Goal: Task Accomplishment & Management: Manage account settings

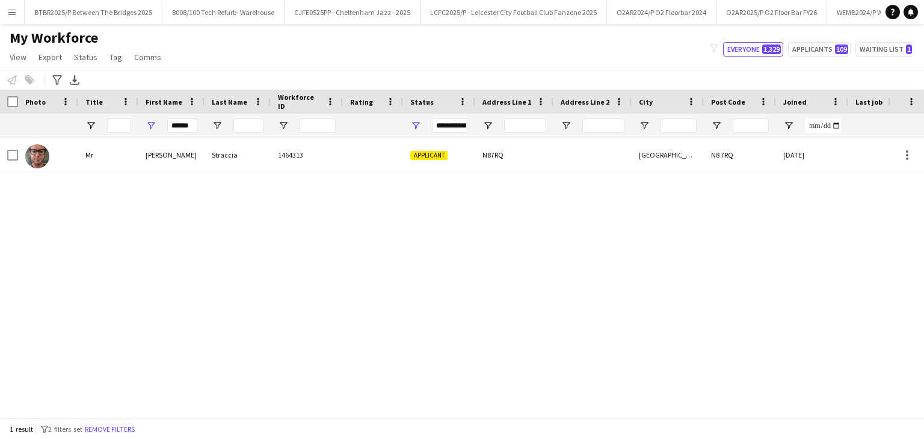
click at [373, 164] on div at bounding box center [373, 154] width 60 height 33
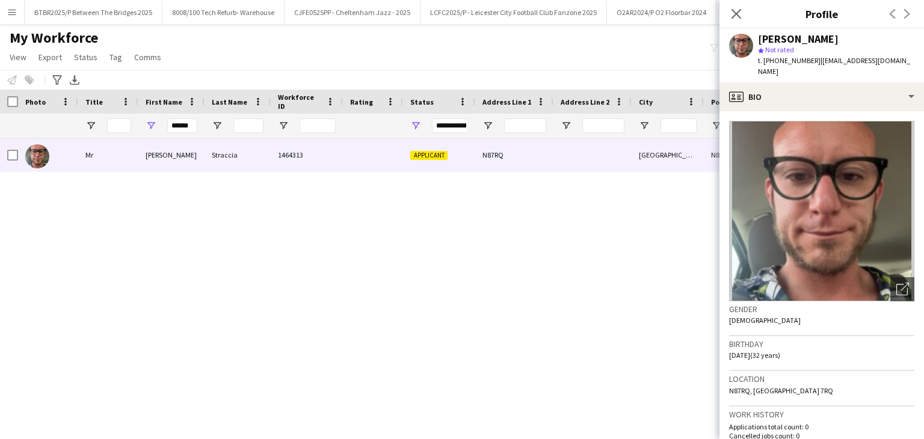
click at [852, 65] on div "t. +447393928296 | alestraccia1993@gmail.com" at bounding box center [836, 66] width 156 height 22
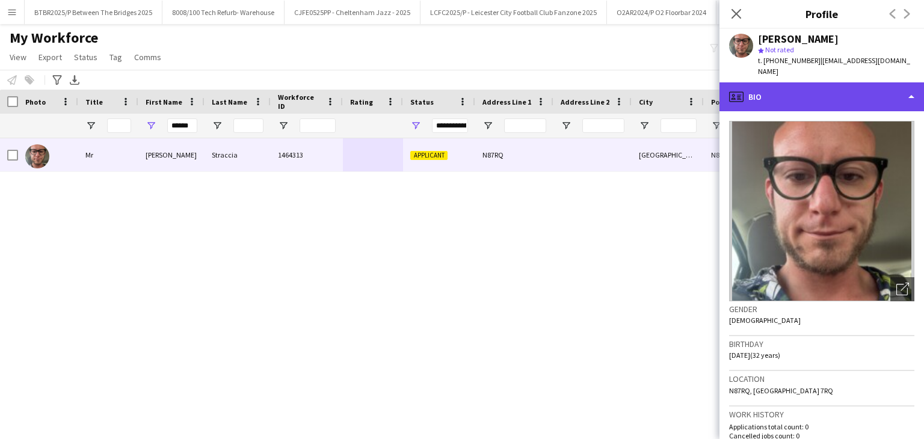
click at [847, 82] on div "profile Bio" at bounding box center [822, 96] width 205 height 29
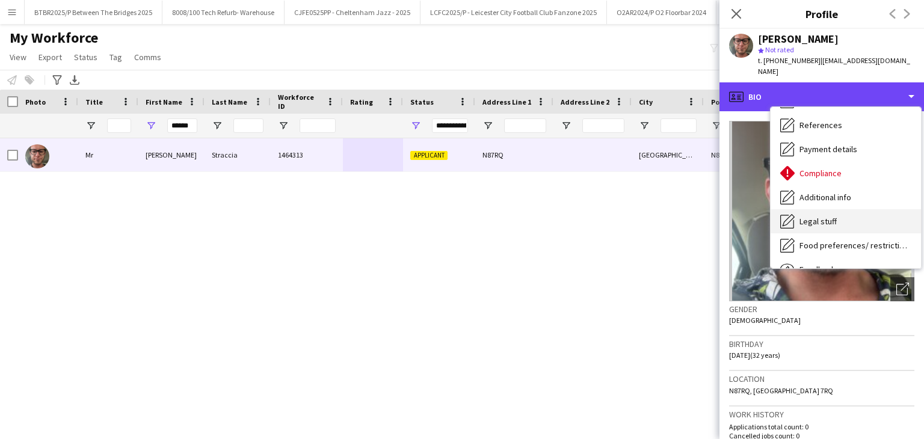
scroll to position [120, 0]
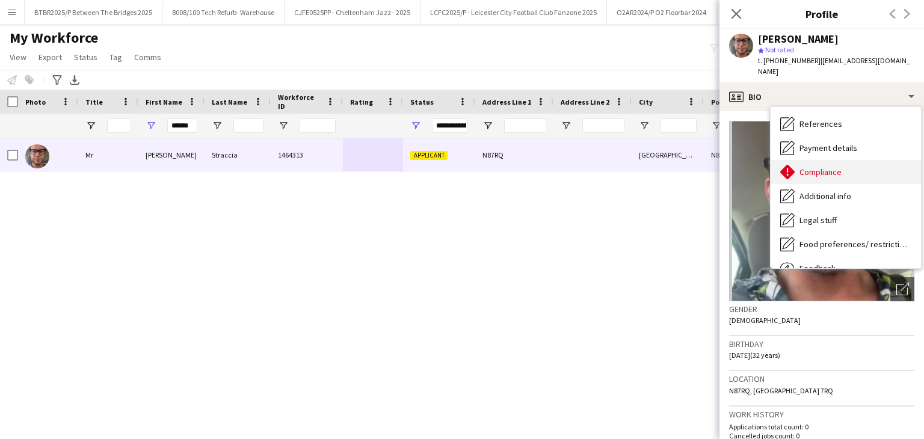
click at [813, 167] on div "Compliance Compliance" at bounding box center [846, 172] width 150 height 24
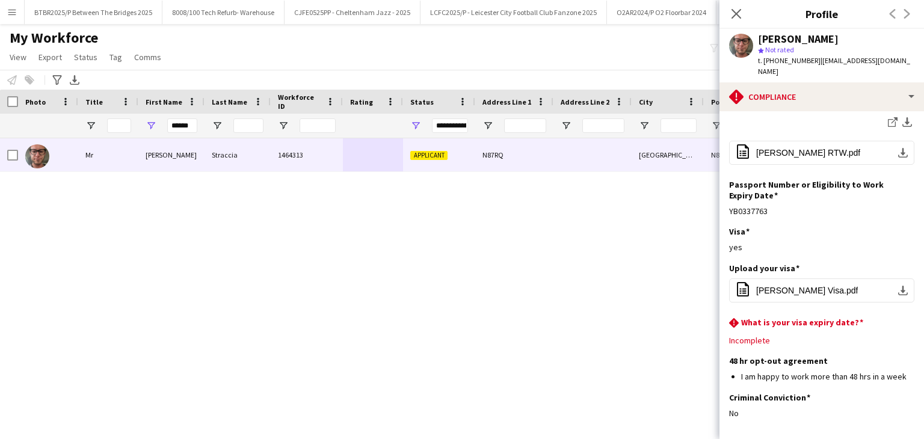
scroll to position [301, 0]
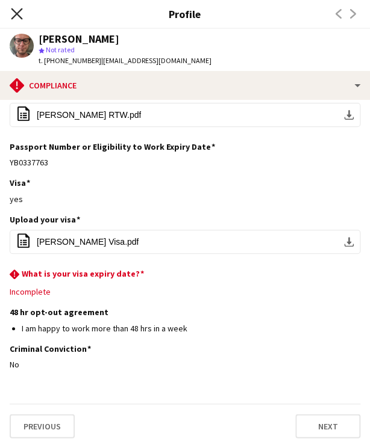
click at [15, 11] on icon "Close pop-in" at bounding box center [16, 13] width 11 height 11
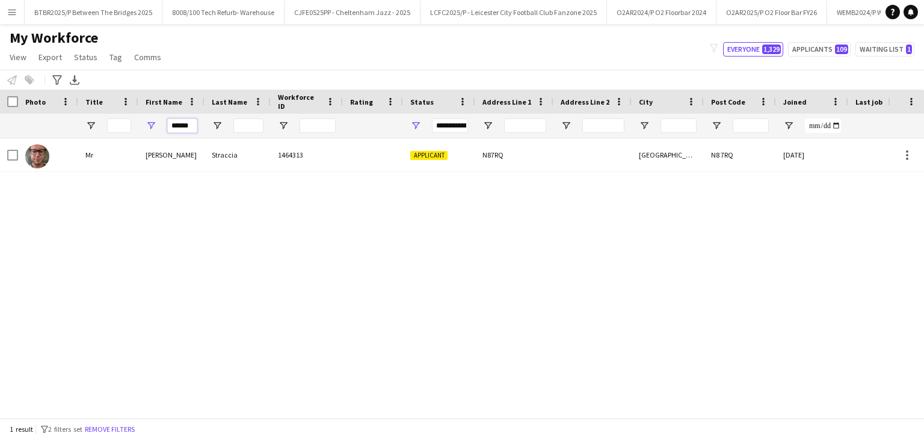
click at [168, 123] on input "******" at bounding box center [182, 126] width 30 height 14
click at [169, 123] on input "******" at bounding box center [182, 126] width 30 height 14
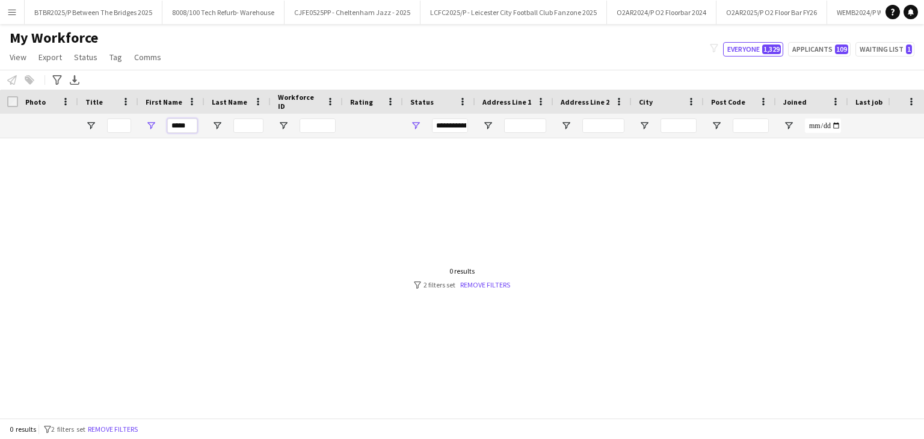
click at [172, 125] on input "*****" at bounding box center [182, 126] width 30 height 14
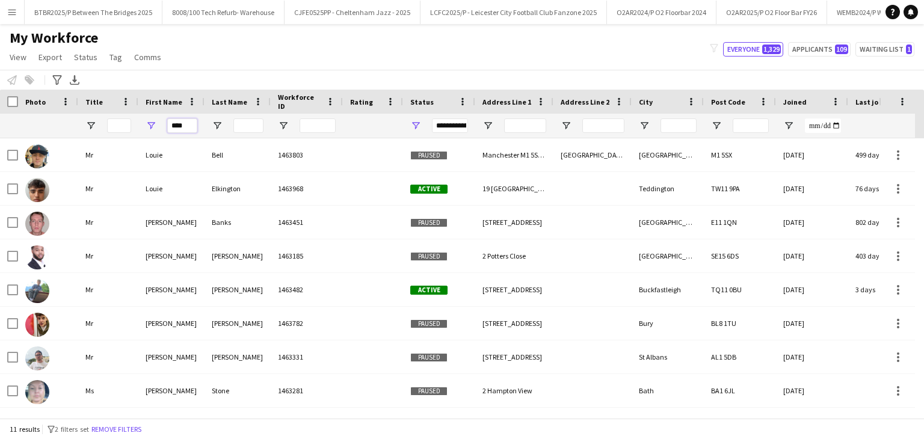
type input "****"
click at [253, 125] on input "Last Name Filter Input" at bounding box center [249, 126] width 30 height 14
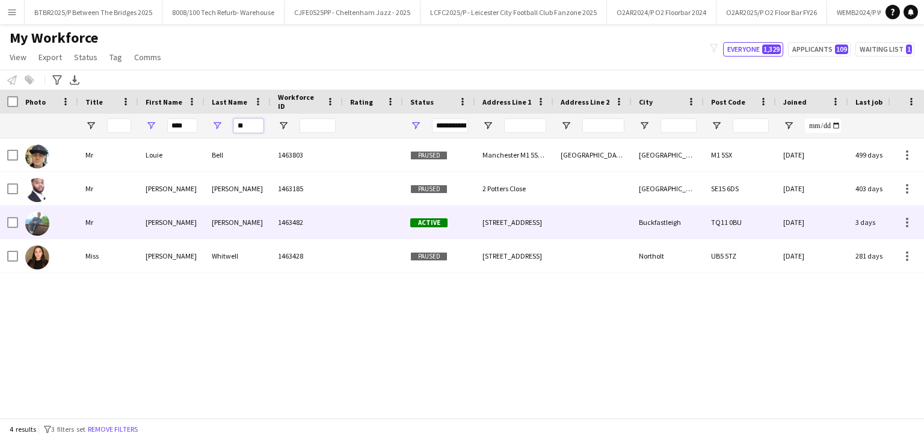
type input "**"
click at [316, 223] on div "1463482" at bounding box center [307, 222] width 72 height 33
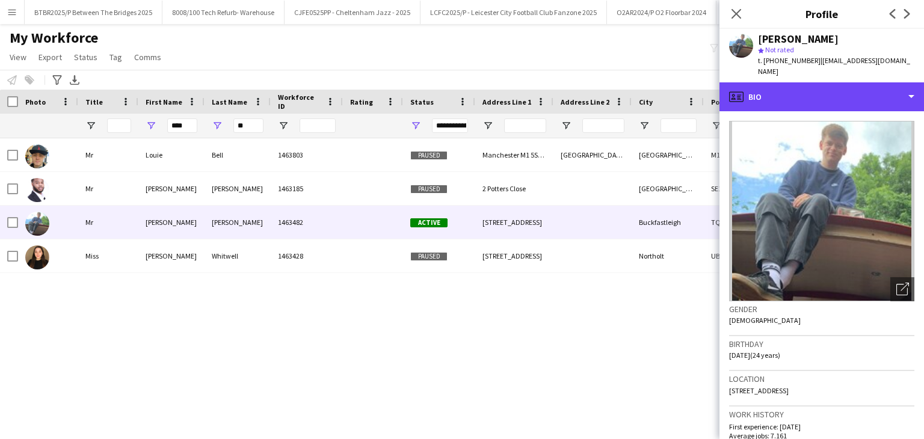
drag, startPoint x: 859, startPoint y: 88, endPoint x: 855, endPoint y: 128, distance: 40.5
click at [859, 88] on div "profile Bio" at bounding box center [822, 96] width 205 height 29
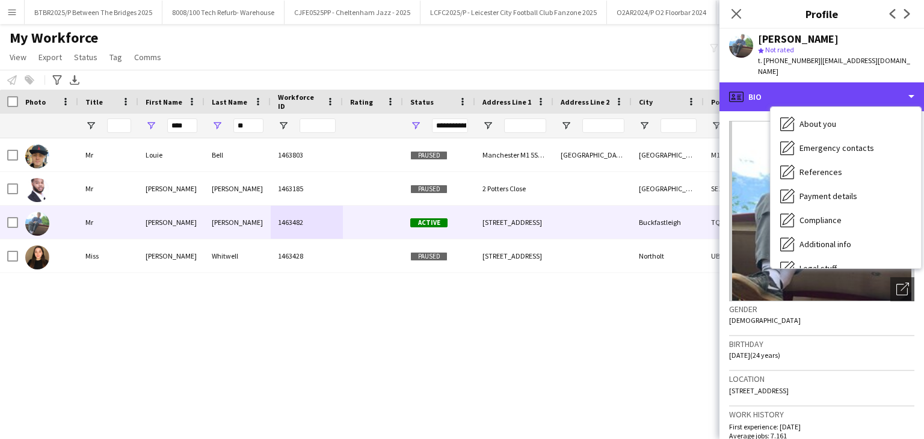
scroll to position [161, 0]
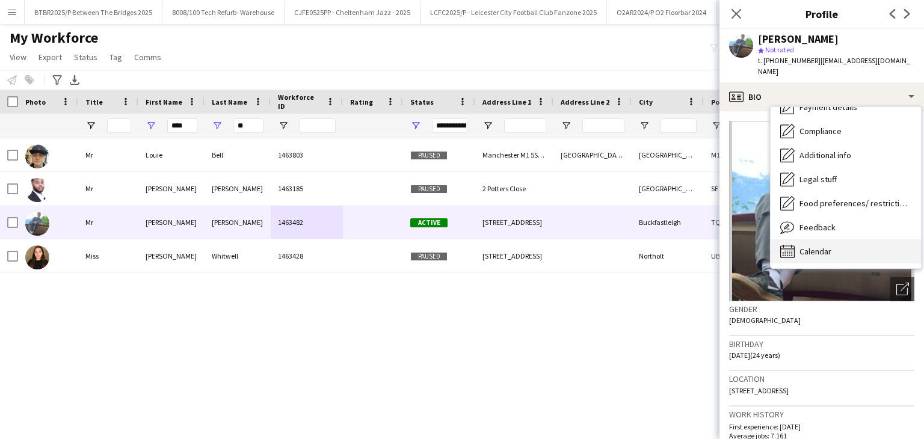
click at [827, 247] on div "Calendar Calendar" at bounding box center [846, 252] width 150 height 24
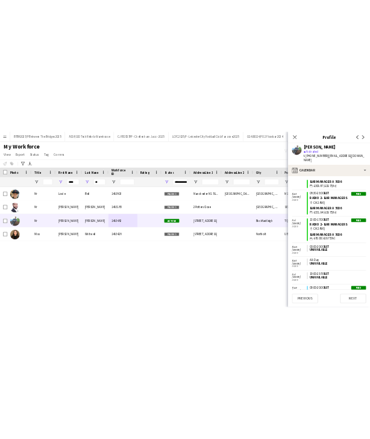
scroll to position [2011, 0]
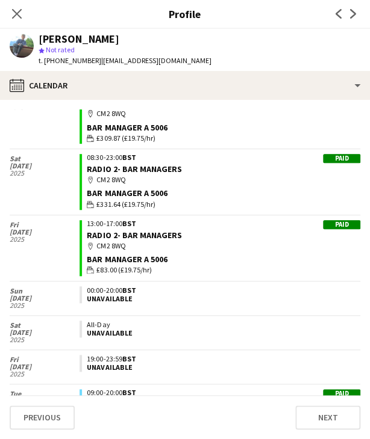
scroll to position [1683, 0]
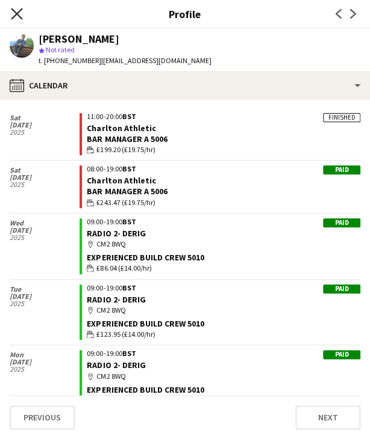
click at [16, 11] on icon "Close pop-in" at bounding box center [16, 13] width 11 height 11
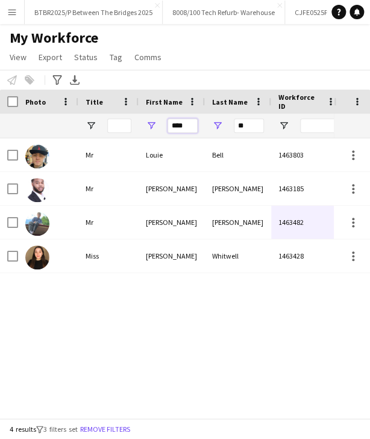
click at [178, 123] on input "****" at bounding box center [182, 126] width 30 height 14
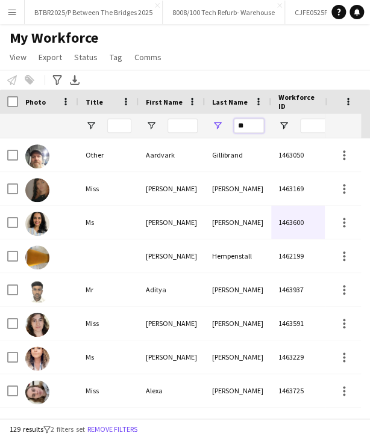
type input "*"
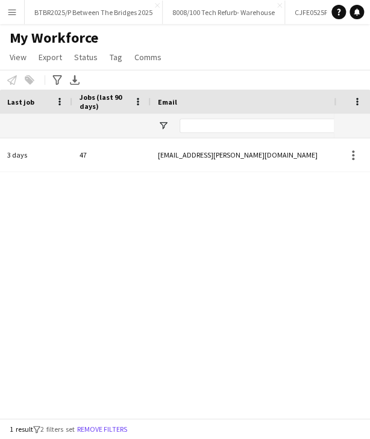
scroll to position [0, 0]
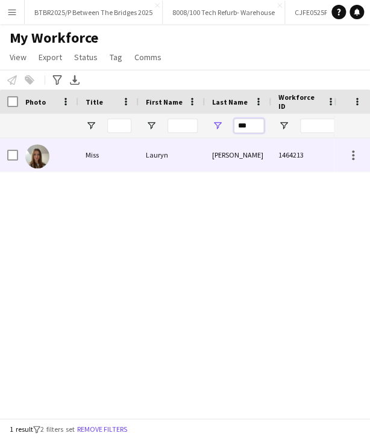
type input "***"
click at [161, 158] on div "Lauryn" at bounding box center [171, 154] width 66 height 33
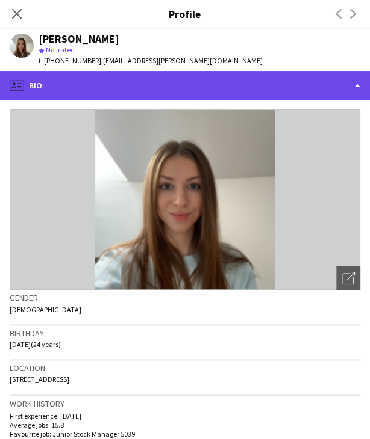
click at [230, 82] on div "profile Bio" at bounding box center [185, 85] width 370 height 29
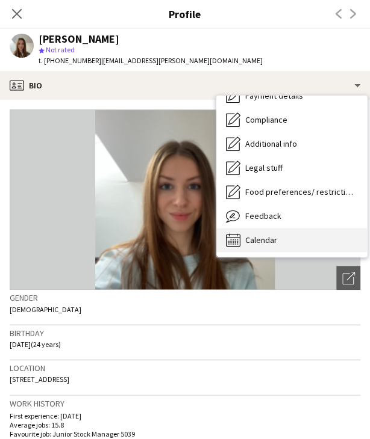
click at [283, 235] on div "Calendar Calendar" at bounding box center [291, 240] width 150 height 24
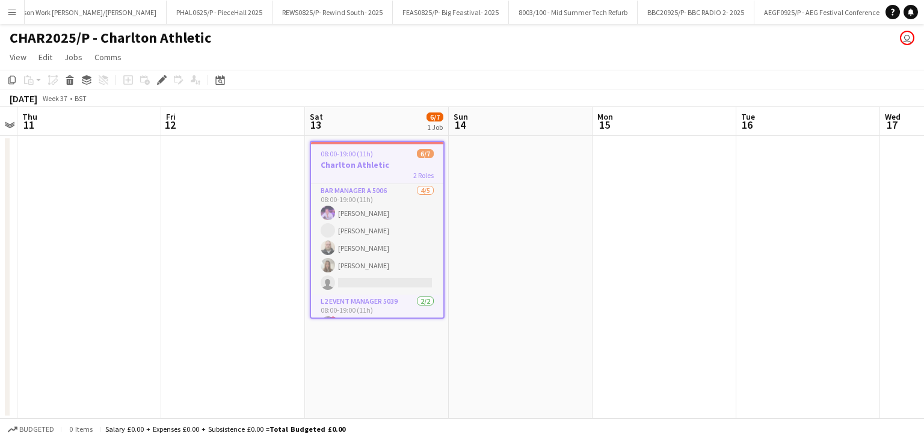
scroll to position [0, 5873]
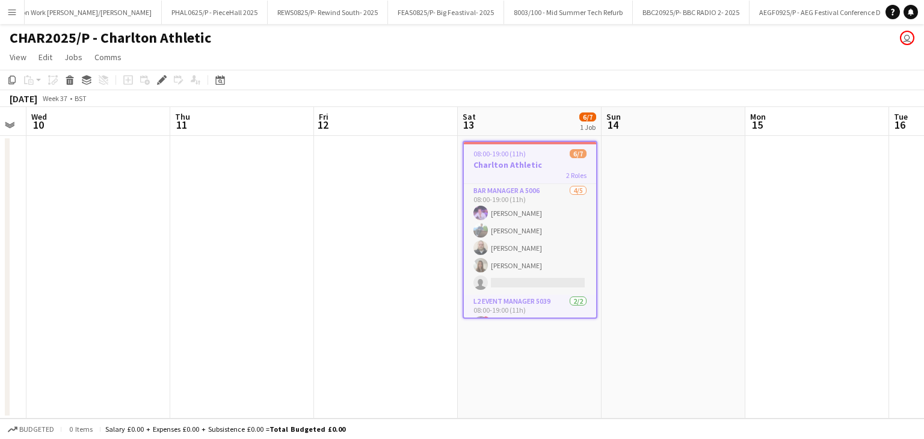
drag, startPoint x: 221, startPoint y: 117, endPoint x: 92, endPoint y: 119, distance: 129.4
click at [88, 120] on app-calendar-viewport "Sat 6 Sun 7 Mon 8 Tue 9 Wed 10 Thu 11 Fri 12 Sat 13 6/7 1 Job Sun 14 Mon 15 Tue…" at bounding box center [462, 263] width 924 height 312
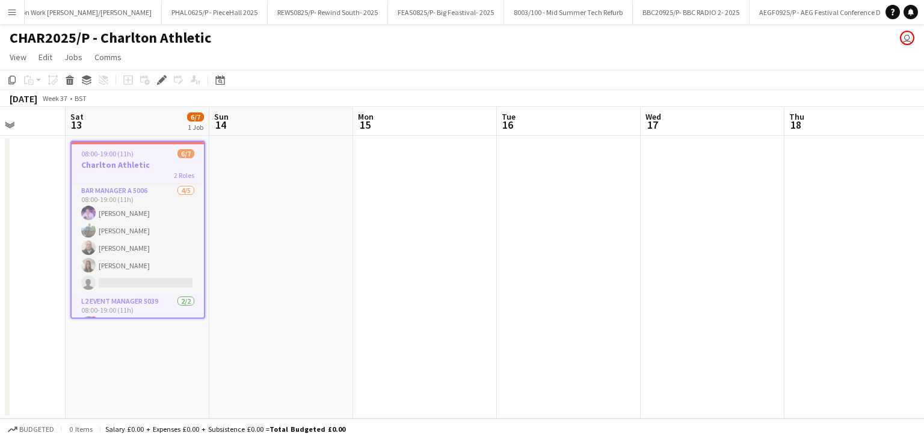
click at [120, 102] on app-calendar "Copy Paste Paste Ctrl+V Paste with crew Ctrl+Shift+V Paste linked Job Delete Gr…" at bounding box center [462, 244] width 924 height 349
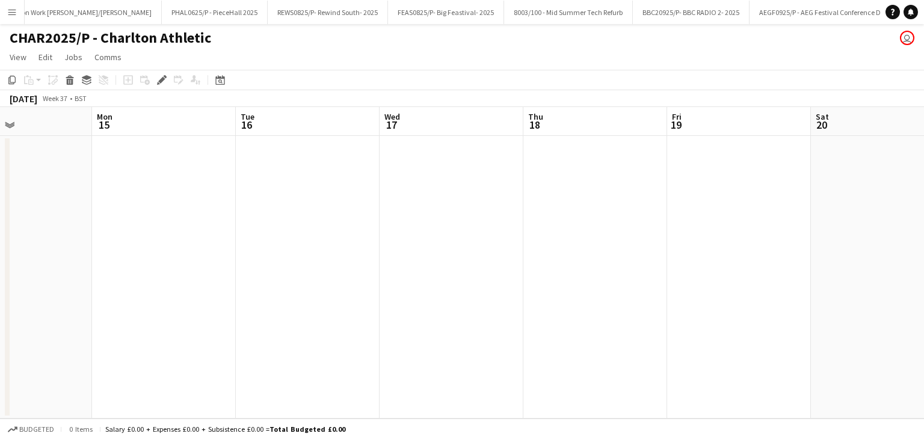
drag, startPoint x: 419, startPoint y: 109, endPoint x: 523, endPoint y: 127, distance: 105.7
click at [169, 113] on app-calendar-viewport "Fri 12 Sat 13 6/7 1 Job Sun 14 Mon 15 Tue 16 Wed 17 Thu 18 Fri 19 Sat 20 Sun 21…" at bounding box center [462, 263] width 924 height 312
drag, startPoint x: 437, startPoint y: 137, endPoint x: 602, endPoint y: 111, distance: 166.8
click at [190, 116] on app-calendar-viewport "Sun 14 Mon 15 Tue 16 Wed 17 Thu 18 Fri 19 Sat 20 Sun 21 Mon 22 Tue 23 Wed 24 Th…" at bounding box center [462, 263] width 924 height 312
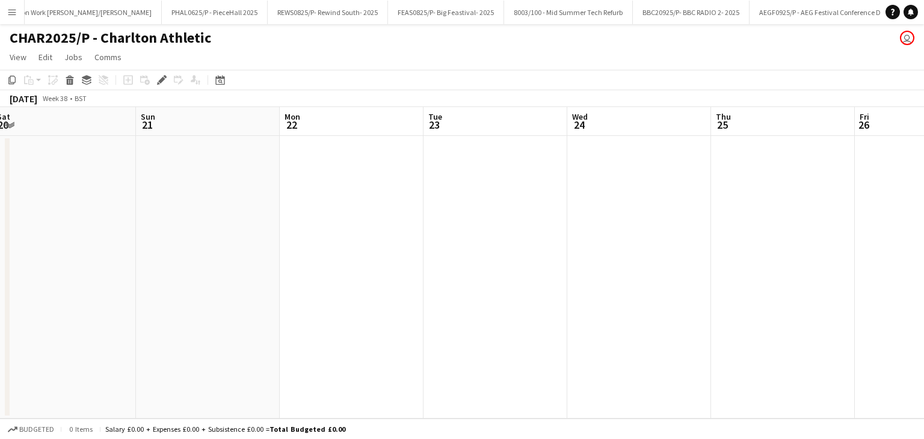
drag, startPoint x: 542, startPoint y: 123, endPoint x: 554, endPoint y: 122, distance: 12.1
click at [187, 120] on app-calendar-viewport "Wed 17 Thu 18 Fri 19 Sat 20 Sun 21 Mon 22 Tue 23 Wed 24 Thu 25 Fri 26 Sat 27 6/…" at bounding box center [462, 263] width 924 height 312
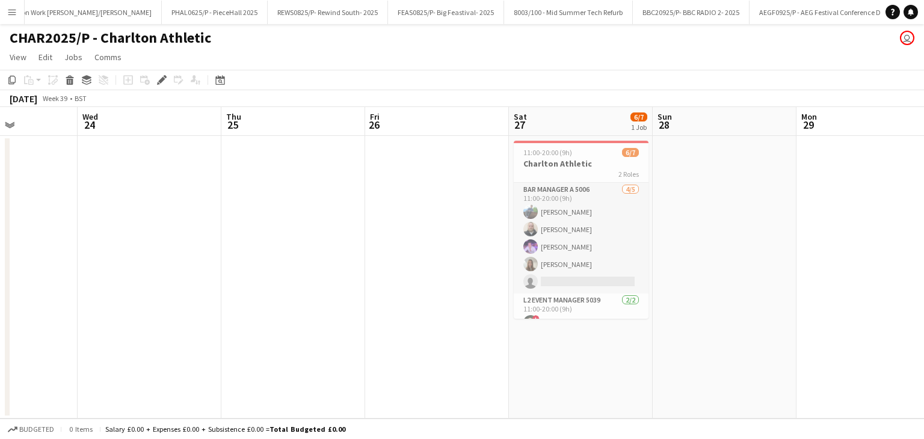
drag, startPoint x: 409, startPoint y: 128, endPoint x: 477, endPoint y: 111, distance: 69.5
click at [67, 116] on app-calendar-viewport "Sat 20 Sun 21 Mon 22 Tue 23 Wed 24 Thu 25 Fri 26 Sat 27 6/7 1 Job Sun 28 Mon 29…" at bounding box center [462, 263] width 924 height 312
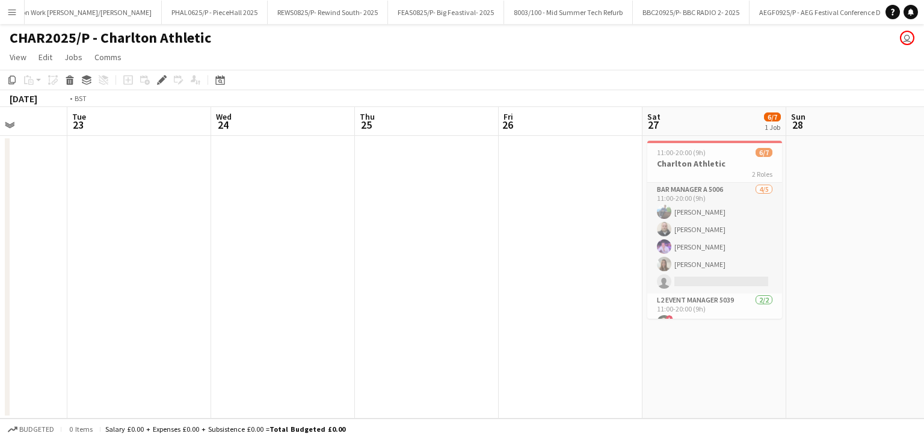
drag, startPoint x: 388, startPoint y: 118, endPoint x: 811, endPoint y: 131, distance: 423.9
click at [811, 131] on app-calendar-viewport "Sat 20 Sun 21 Mon 22 Tue 23 Wed 24 Thu 25 Fri 26 Sat 27 6/7 1 Job Sun 28 Mon 29…" at bounding box center [462, 263] width 924 height 312
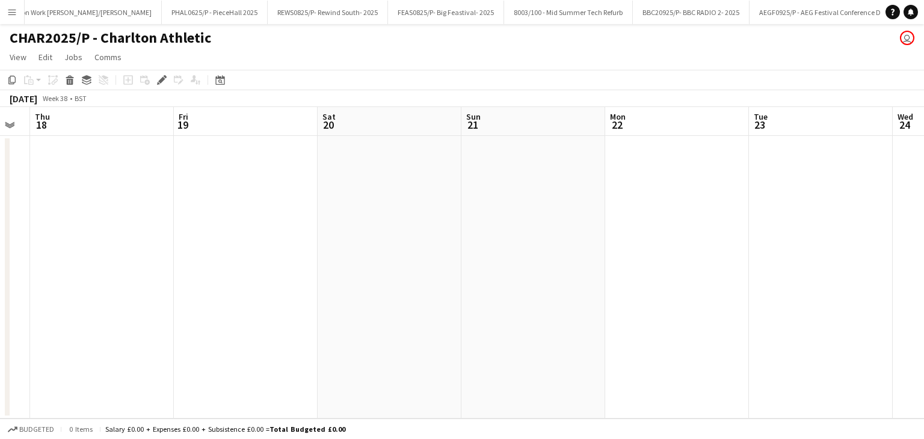
drag, startPoint x: 290, startPoint y: 116, endPoint x: 766, endPoint y: 130, distance: 476.9
click at [766, 130] on app-calendar-viewport "Tue 16 Wed 17 Thu 18 Fri 19 Sat 20 Sun 21 Mon 22 Tue 23 Wed 24 Thu 25 Fri 26 Sa…" at bounding box center [462, 263] width 924 height 312
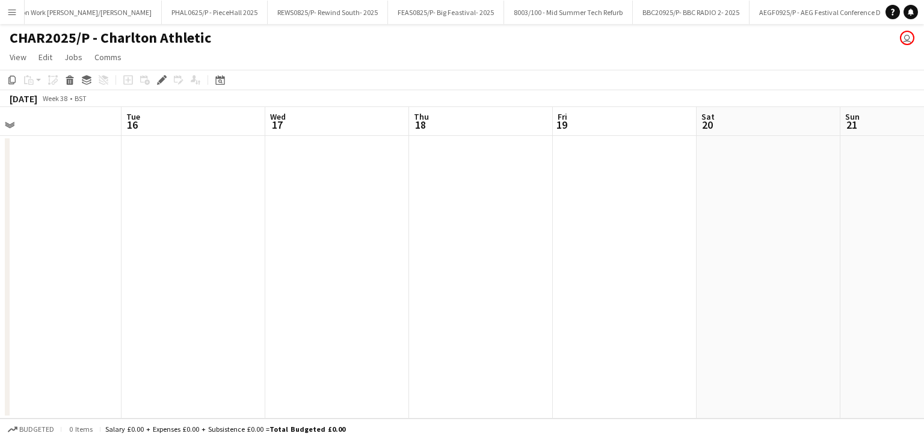
drag, startPoint x: 221, startPoint y: 128, endPoint x: 601, endPoint y: 124, distance: 379.2
click at [601, 124] on app-calendar-viewport "Sat 13 6/7 1 Job Sun 14 Mon 15 Tue 16 Wed 17 Thu 18 Fri 19 Sat 20 Sun 21 Mon 22…" at bounding box center [462, 263] width 924 height 312
drag, startPoint x: 228, startPoint y: 119, endPoint x: 511, endPoint y: 128, distance: 283.6
click at [511, 128] on app-calendar-viewport "Sat 13 6/7 1 Job Sun 14 Mon 15 Tue 16 Wed 17 Thu 18 Fri 19 Sat 20 Sun 21 Mon 22…" at bounding box center [462, 263] width 924 height 312
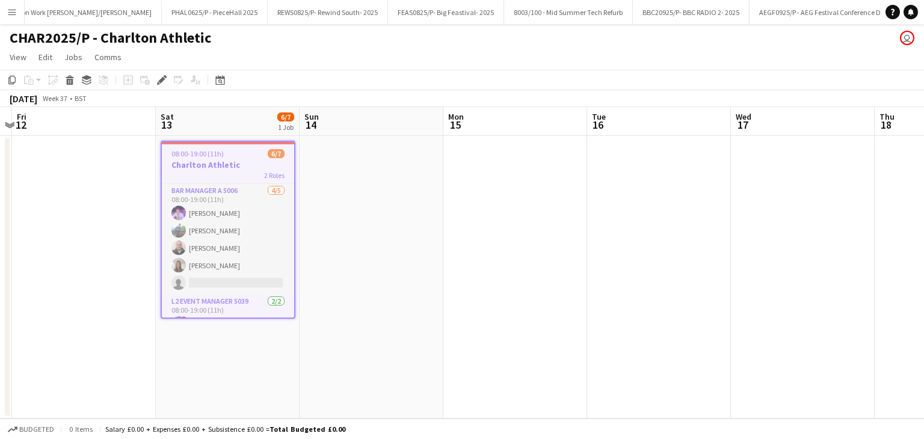
drag, startPoint x: 296, startPoint y: 122, endPoint x: 478, endPoint y: 122, distance: 182.4
click at [478, 122] on app-calendar-viewport "Wed 10 Thu 11 Fri 12 Sat 13 6/7 1 Job Sun 14 Mon 15 Tue 16 Wed 17 Thu 18 Fri 19…" at bounding box center [462, 263] width 924 height 312
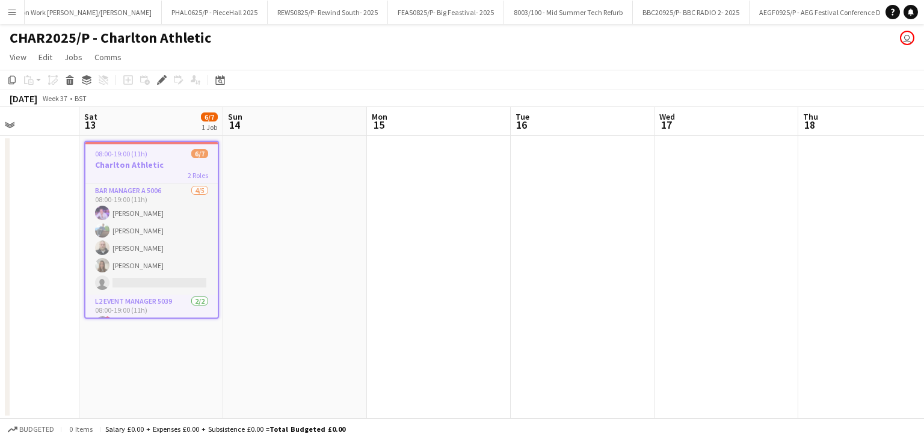
scroll to position [0, 331]
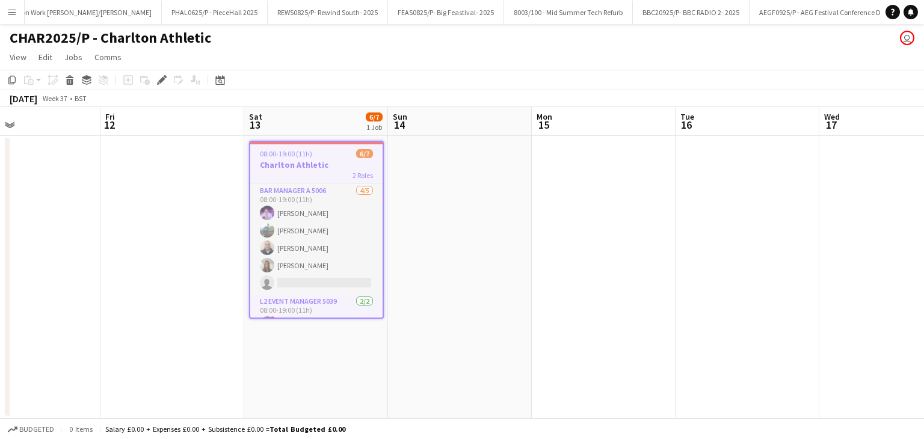
drag, startPoint x: 407, startPoint y: 118, endPoint x: 496, endPoint y: 119, distance: 88.5
click at [496, 119] on app-calendar-viewport "Tue 9 Wed 10 Thu 11 Fri 12 Sat 13 6/7 1 Job Sun 14 Mon 15 Tue 16 Wed 17 Thu 18 …" at bounding box center [462, 263] width 924 height 312
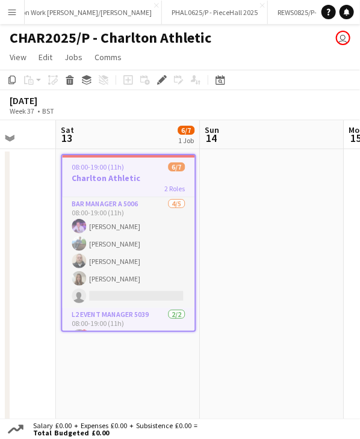
scroll to position [0, 528]
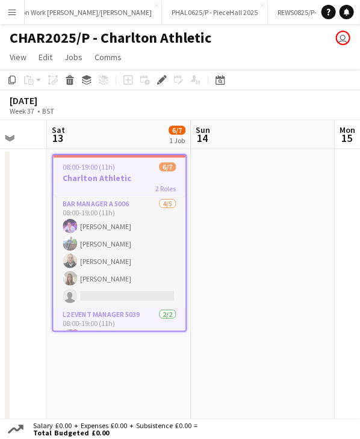
drag, startPoint x: 212, startPoint y: 132, endPoint x: 6, endPoint y: 135, distance: 206.5
click at [6, 135] on app-calendar "Copy Paste Paste Ctrl+V Paste with crew Ctrl+Shift+V Paste linked Job Delete Gr…" at bounding box center [180, 251] width 360 height 362
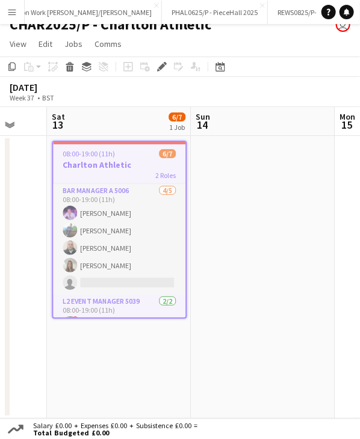
scroll to position [0, 0]
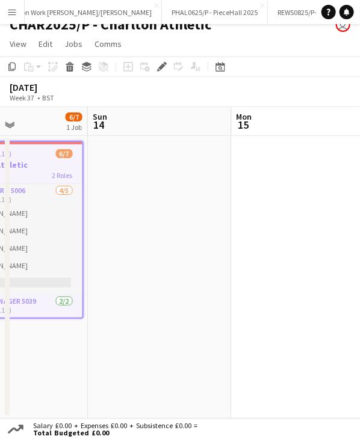
drag, startPoint x: 169, startPoint y: 122, endPoint x: 183, endPoint y: 119, distance: 14.8
click at [165, 122] on app-calendar-viewport "Thu 11 Fri 12 Sat 13 6/7 1 Job Sun 14 Mon 15 Tue 16 Wed 17 Thu 18 08:00-19:00 (…" at bounding box center [180, 263] width 360 height 312
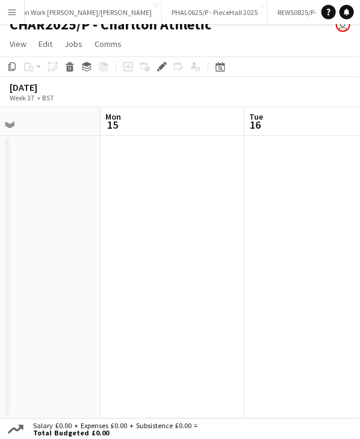
drag, startPoint x: 131, startPoint y: 129, endPoint x: 135, endPoint y: 123, distance: 7.3
click at [130, 128] on app-calendar-viewport "Thu 11 Fri 12 Sat 13 6/7 1 Job Sun 14 Mon 15 Tue 16 Wed 17 Thu 18 08:00-19:00 (…" at bounding box center [180, 263] width 360 height 312
drag, startPoint x: 171, startPoint y: 124, endPoint x: 147, endPoint y: 120, distance: 24.4
click at [104, 124] on app-calendar-viewport "Thu 11 Fri 12 Sat 13 6/7 1 Job Sun 14 Mon 15 Tue 16 Wed 17 Thu 18 08:00-19:00 (…" at bounding box center [180, 263] width 360 height 312
drag, startPoint x: 108, startPoint y: 126, endPoint x: 300, endPoint y: 114, distance: 191.7
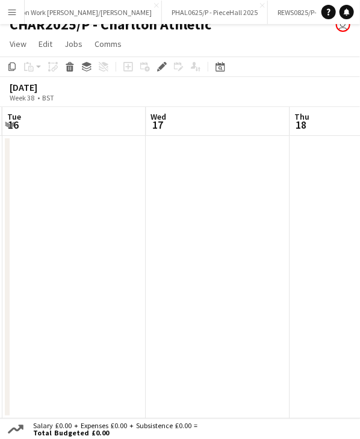
click at [108, 123] on app-calendar-viewport "Sat 13 6/7 1 Job Sun 14 Mon 15 Tue 16 Wed 17 Thu 18 Fri 19 Sat 20 08:00-19:00 (…" at bounding box center [180, 263] width 360 height 312
drag, startPoint x: 276, startPoint y: 119, endPoint x: 141, endPoint y: 121, distance: 134.2
click at [137, 123] on app-calendar-viewport "Sat 13 6/7 1 Job Sun 14 Mon 15 Tue 16 Wed 17 Thu 18 Fri 19 Sat 20 08:00-19:00 (…" at bounding box center [180, 263] width 360 height 312
drag, startPoint x: 144, startPoint y: 126, endPoint x: 260, endPoint y: 120, distance: 115.7
click at [144, 126] on app-calendar-viewport "Sun 14 Mon 15 Tue 16 Wed 17 Thu 18 Fri 19 Sat 20 Sun 21" at bounding box center [180, 263] width 360 height 312
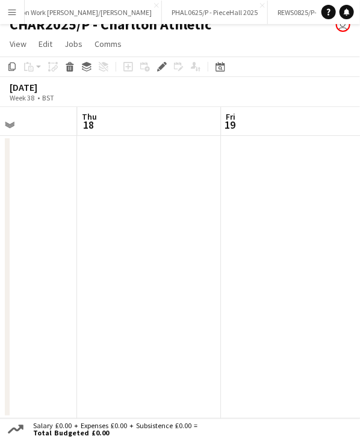
drag, startPoint x: 240, startPoint y: 124, endPoint x: 219, endPoint y: 119, distance: 21.8
click at [152, 126] on app-calendar-viewport "Sun 14 Mon 15 Tue 16 Wed 17 Thu 18 Fri 19 Sat 20 Sun 21" at bounding box center [180, 263] width 360 height 312
drag, startPoint x: 64, startPoint y: 123, endPoint x: 87, endPoint y: 121, distance: 22.9
click at [67, 123] on app-calendar-viewport "Mon 15 Tue 16 Wed 17 Thu 18 Fri 19 Sat 20 Sun 21 Mon 22" at bounding box center [180, 263] width 360 height 312
drag, startPoint x: 111, startPoint y: 122, endPoint x: 237, endPoint y: 116, distance: 126.5
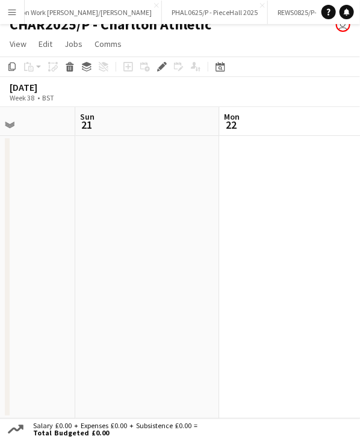
click at [111, 122] on app-calendar-viewport "Wed 17 Thu 18 Fri 19 Sat 20 Sun 21 Mon 22 Tue 23 Wed 24" at bounding box center [180, 263] width 360 height 312
drag, startPoint x: 198, startPoint y: 119, endPoint x: 218, endPoint y: 114, distance: 20.6
click at [101, 118] on app-calendar-viewport "Wed 17 Thu 18 Fri 19 Sat 20 Sun 21 Mon 22 Tue 23 Wed 24" at bounding box center [180, 263] width 360 height 312
drag, startPoint x: 67, startPoint y: 120, endPoint x: 167, endPoint y: 117, distance: 100.0
click at [70, 120] on app-calendar-viewport "Fri 19 Sat 20 Sun 21 Mon 22 Tue 23 Wed 24 Thu 25 Fri 26" at bounding box center [180, 263] width 360 height 312
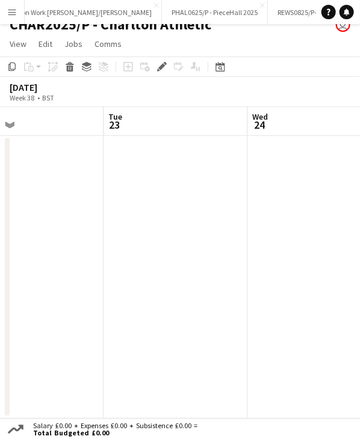
click at [65, 121] on app-calendar-viewport "Fri 19 Sat 20 Sun 21 Mon 22 Tue 23 Wed 24 Thu 25 Fri 26" at bounding box center [180, 263] width 360 height 312
drag, startPoint x: 216, startPoint y: 122, endPoint x: 125, endPoint y: 122, distance: 90.9
click at [116, 125] on app-calendar-viewport "Sun 21 Mon 22 Tue 23 Wed 24 Thu 25 Fri 26 Sat 27 6/7 1 Job Sun 28 11:00-20:00 (…" at bounding box center [180, 263] width 360 height 312
drag, startPoint x: 208, startPoint y: 125, endPoint x: 107, endPoint y: 124, distance: 101.7
click at [58, 124] on app-calendar-viewport "Sun 21 Mon 22 Tue 23 Wed 24 Thu 25 Fri 26 Sat 27 6/7 1 Job Sun 28 11:00-20:00 (…" at bounding box center [180, 263] width 360 height 312
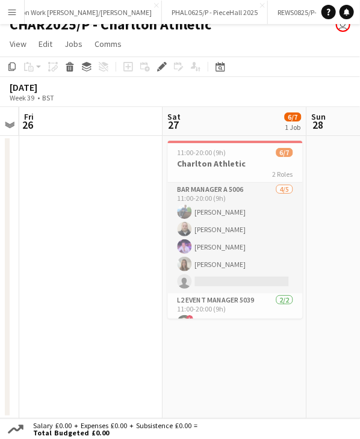
drag, startPoint x: 240, startPoint y: 128, endPoint x: 155, endPoint y: 123, distance: 85.0
click at [145, 128] on app-calendar-viewport "Tue 23 Wed 24 Thu 25 Fri 26 Sat 27 6/7 1 Job Sun 28 Mon 29 Tue 30 11:00-20:00 (…" at bounding box center [180, 263] width 360 height 312
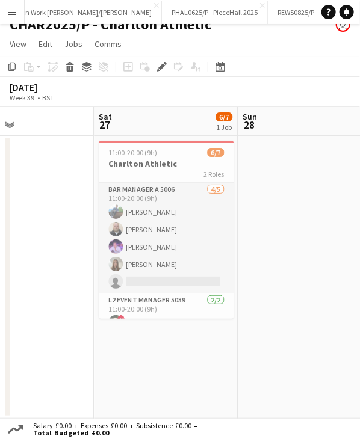
scroll to position [0, 542]
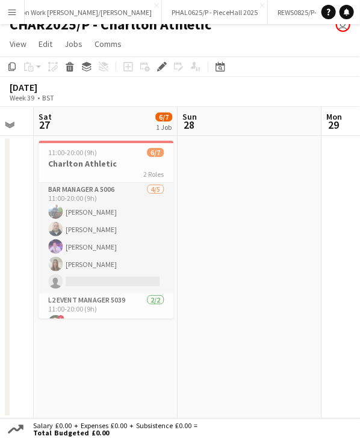
drag, startPoint x: 99, startPoint y: 128, endPoint x: 84, endPoint y: 128, distance: 14.4
click at [84, 128] on app-calendar-viewport "Tue 23 Wed 24 Thu 25 Fri 26 Sat 27 6/7 1 Job Sun 28 Mon 29 Tue 30 11:00-20:00 (…" at bounding box center [180, 263] width 360 height 312
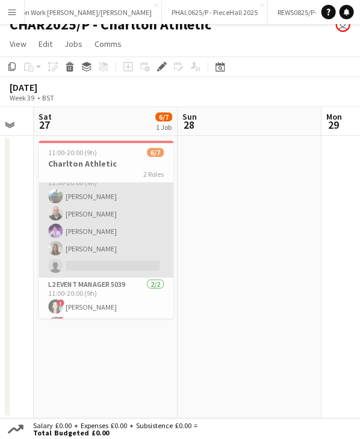
scroll to position [33, 0]
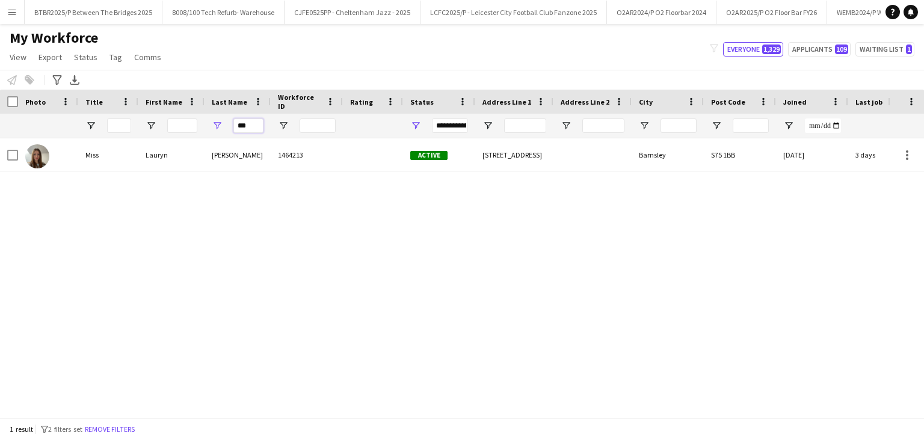
click at [238, 126] on input "***" at bounding box center [249, 126] width 30 height 14
type input "****"
click at [246, 170] on div "Straccia" at bounding box center [238, 154] width 66 height 33
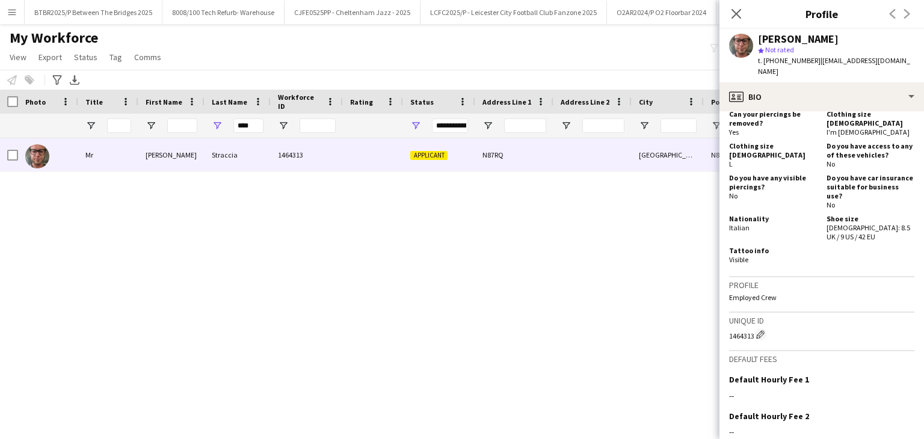
scroll to position [542, 0]
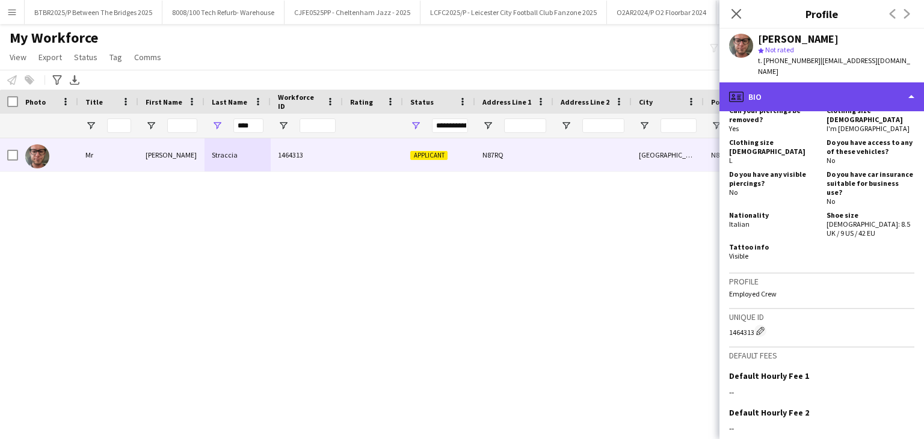
click at [812, 95] on div "profile Bio" at bounding box center [822, 96] width 205 height 29
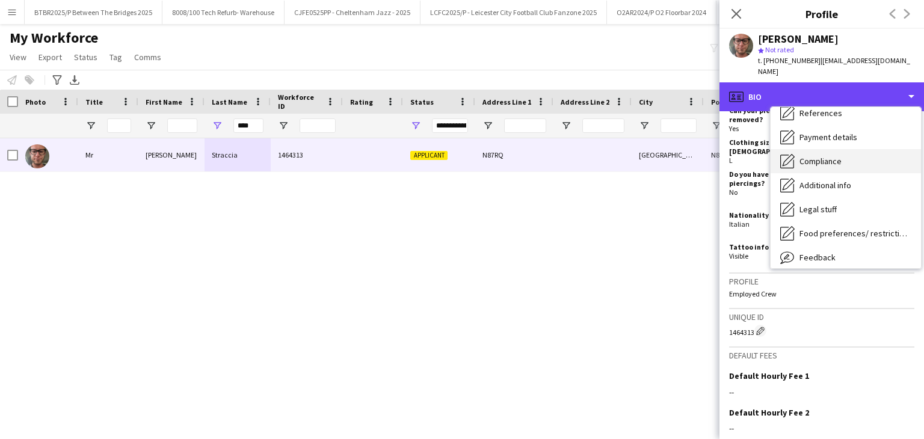
scroll to position [101, 0]
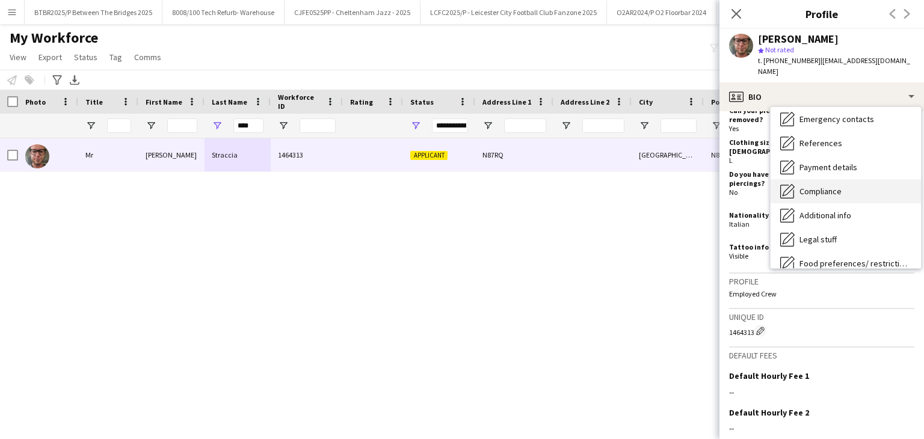
click at [828, 186] on span "Compliance" at bounding box center [821, 191] width 42 height 11
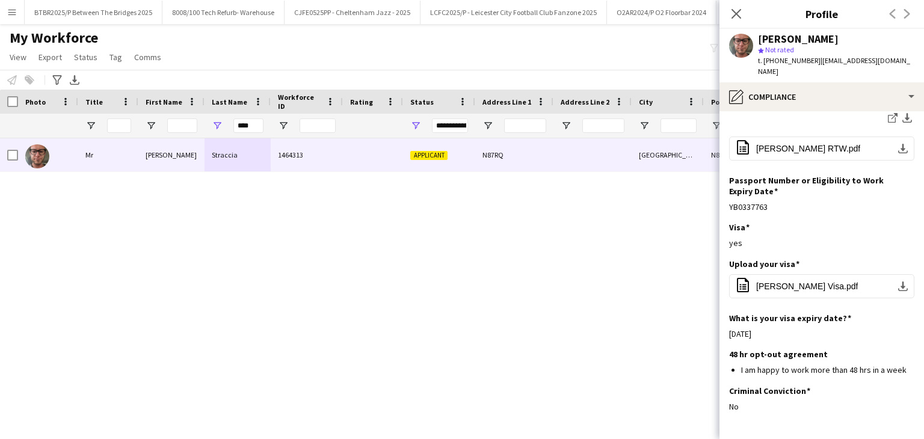
scroll to position [301, 0]
click at [739, 17] on icon at bounding box center [736, 13] width 11 height 11
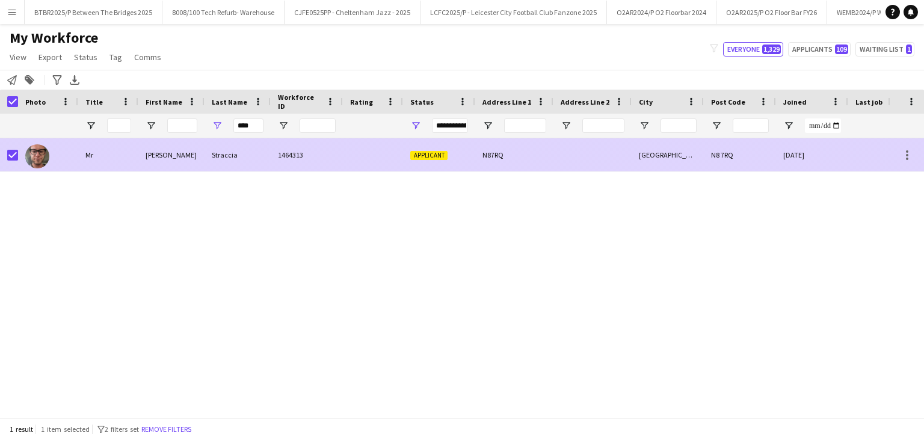
click at [329, 169] on div "1464313" at bounding box center [307, 154] width 72 height 33
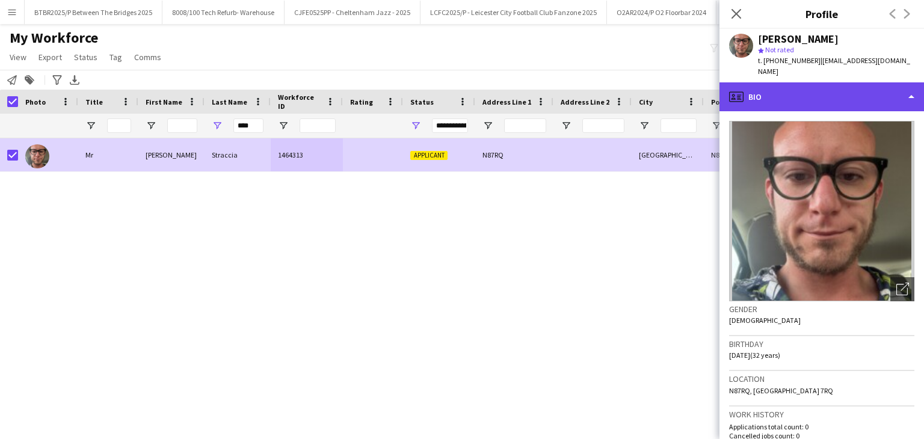
click at [863, 82] on div "profile Bio" at bounding box center [822, 96] width 205 height 29
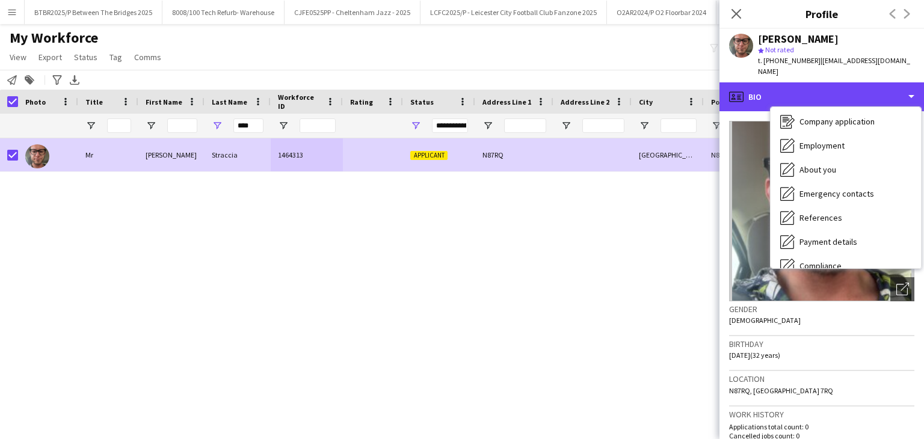
scroll to position [0, 0]
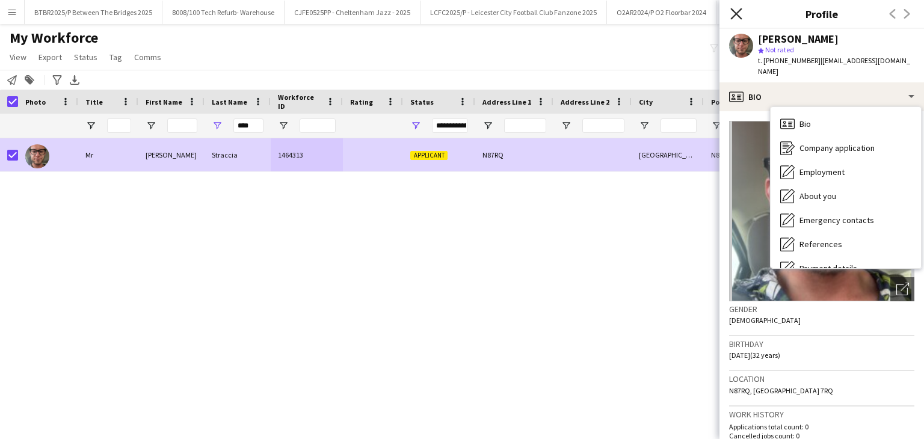
click at [734, 13] on icon "Close pop-in" at bounding box center [736, 13] width 11 height 11
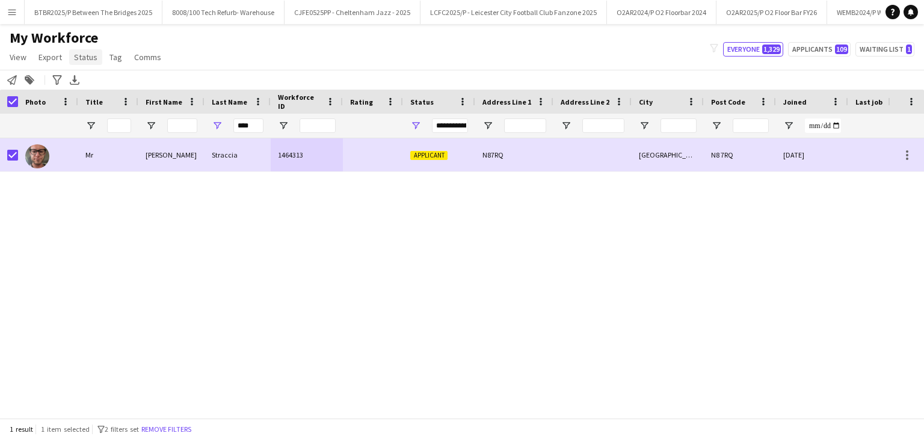
click at [77, 55] on span "Status" at bounding box center [85, 57] width 23 height 11
click at [94, 75] on link "Edit" at bounding box center [111, 82] width 84 height 25
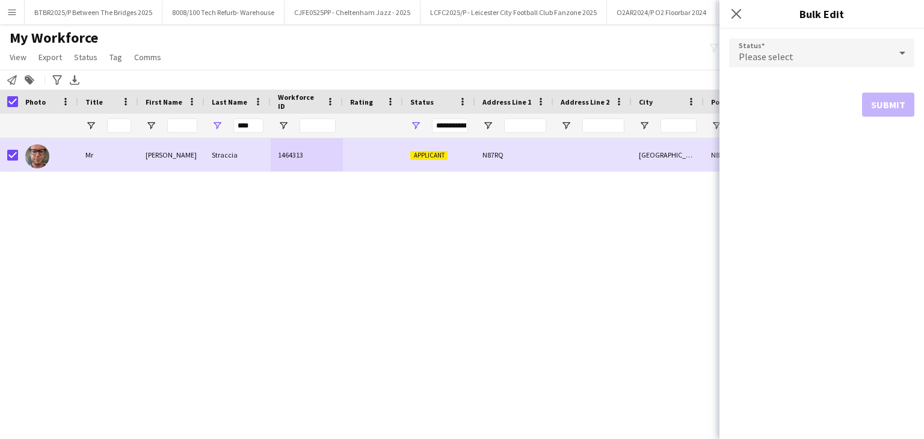
click at [790, 39] on div "Please select" at bounding box center [809, 53] width 161 height 29
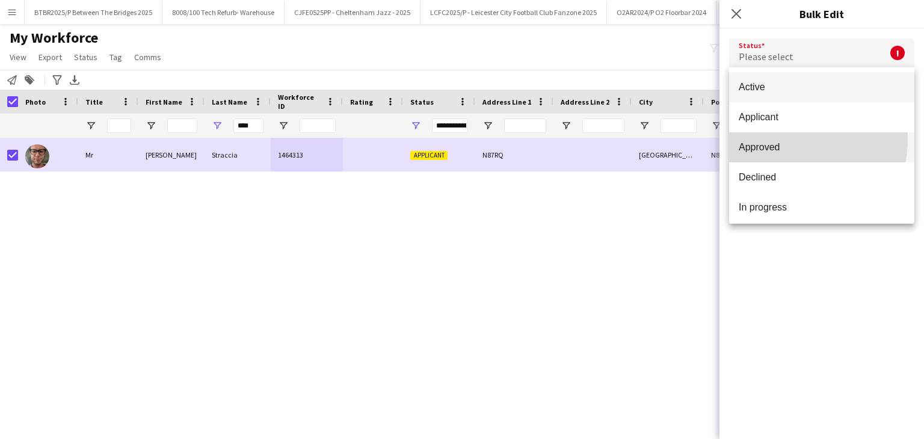
click at [772, 138] on mat-option "Approved" at bounding box center [821, 147] width 185 height 30
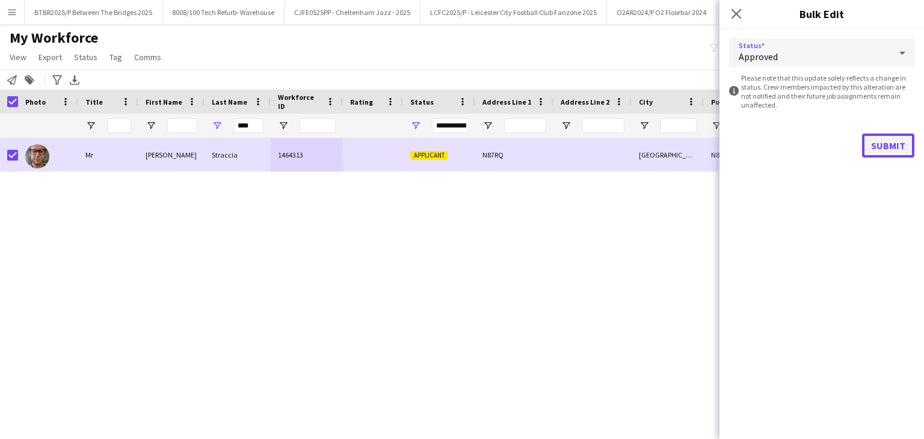
click at [884, 138] on button "Submit" at bounding box center [888, 146] width 52 height 24
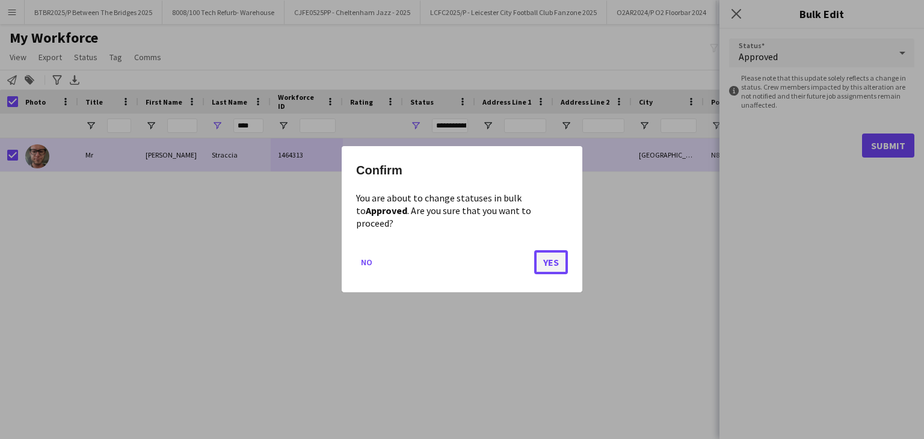
click at [544, 259] on button "Yes" at bounding box center [551, 263] width 34 height 24
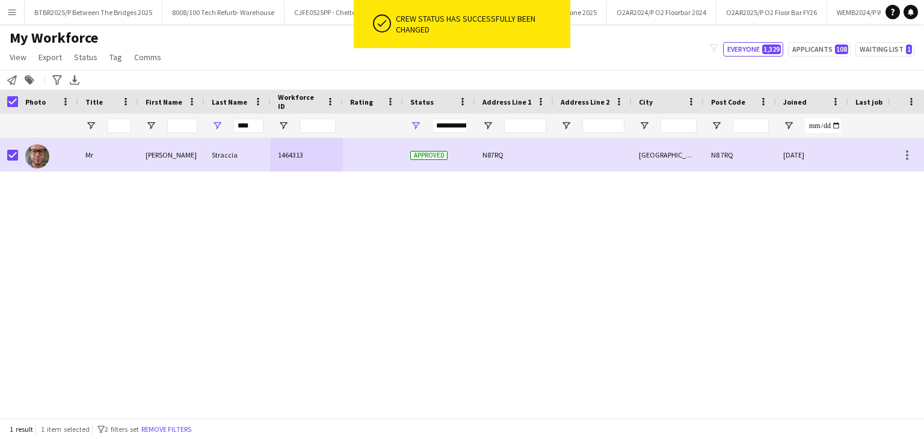
click at [561, 287] on div "Mr Alessandro Straccia 1464313 Approved N87RQ London N8 7RQ 30-08-2025 0 alestr…" at bounding box center [444, 273] width 888 height 271
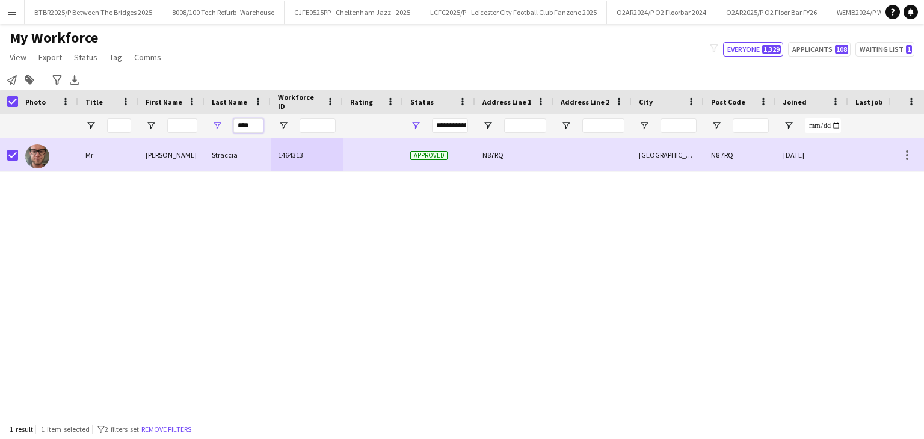
click at [250, 122] on input "****" at bounding box center [249, 126] width 30 height 14
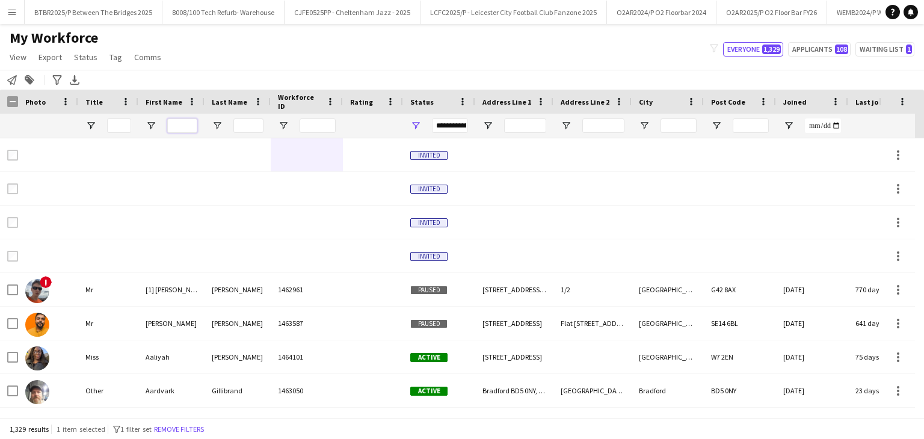
click at [187, 131] on input "First Name Filter Input" at bounding box center [182, 126] width 30 height 14
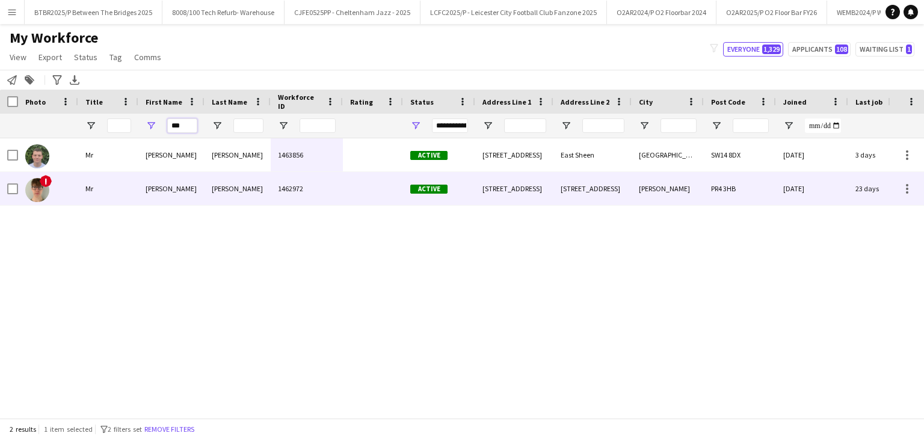
type input "***"
click at [258, 190] on div "Sowden" at bounding box center [238, 188] width 66 height 33
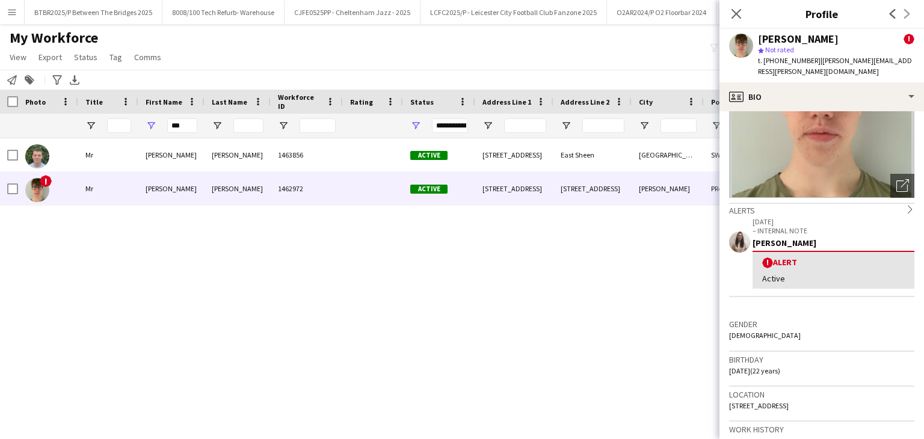
scroll to position [120, 0]
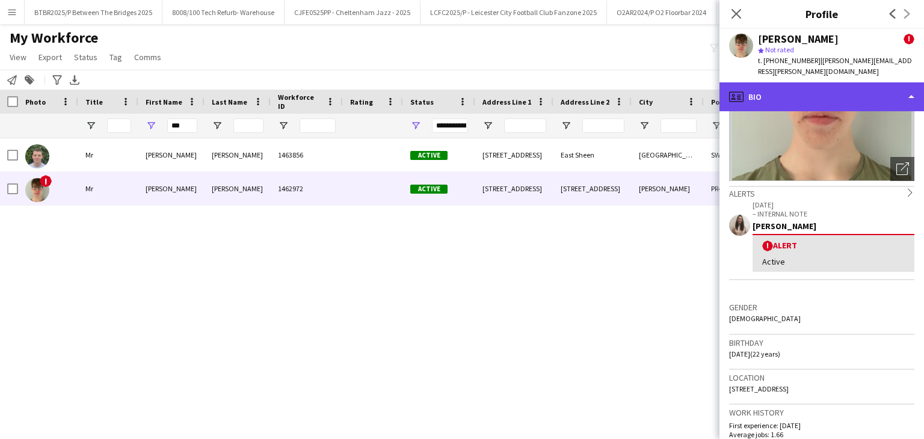
click at [809, 84] on div "profile Bio" at bounding box center [822, 96] width 205 height 29
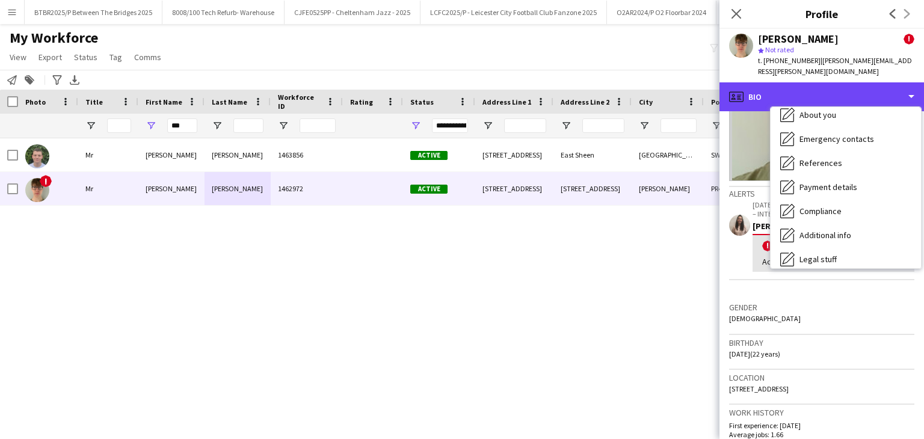
scroll to position [161, 0]
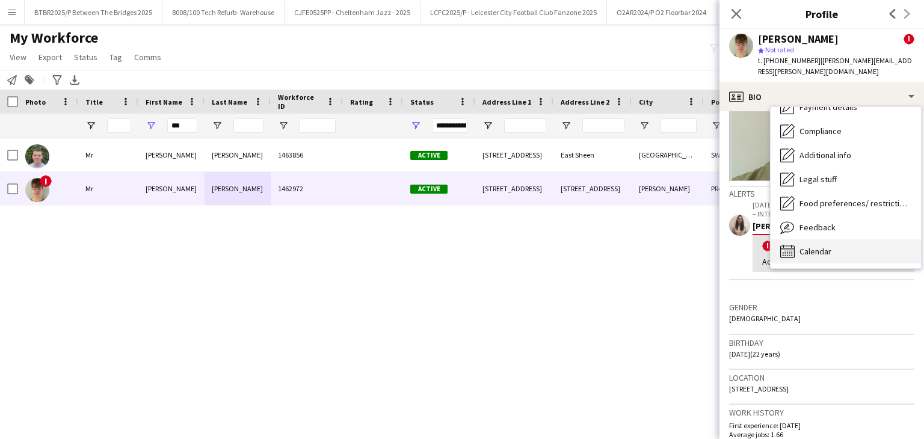
click at [852, 240] on div "Calendar Calendar" at bounding box center [846, 252] width 150 height 24
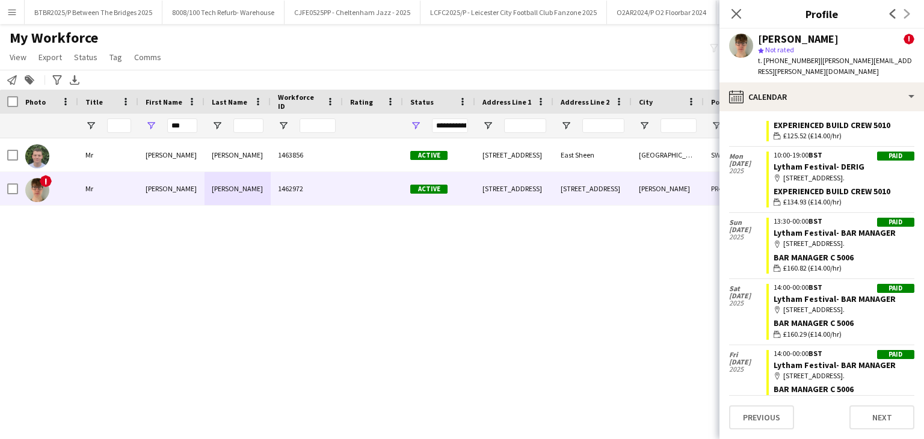
scroll to position [1144, 0]
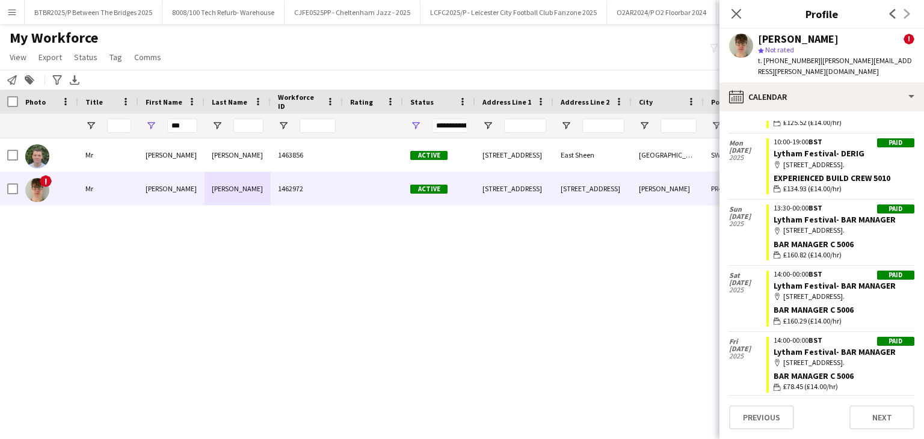
click at [820, 93] on link "Lytham Festival- DERIG" at bounding box center [819, 87] width 91 height 11
drag, startPoint x: 914, startPoint y: 61, endPoint x: 821, endPoint y: 63, distance: 92.7
click at [821, 63] on div "Ned Sowden ! star Not rated t. +4407518720215 | ned.sowden@googlemail.com" at bounding box center [822, 56] width 205 height 54
copy span "ned.sowden@googlemail.com"
click at [734, 13] on icon "Close pop-in" at bounding box center [737, 14] width 10 height 10
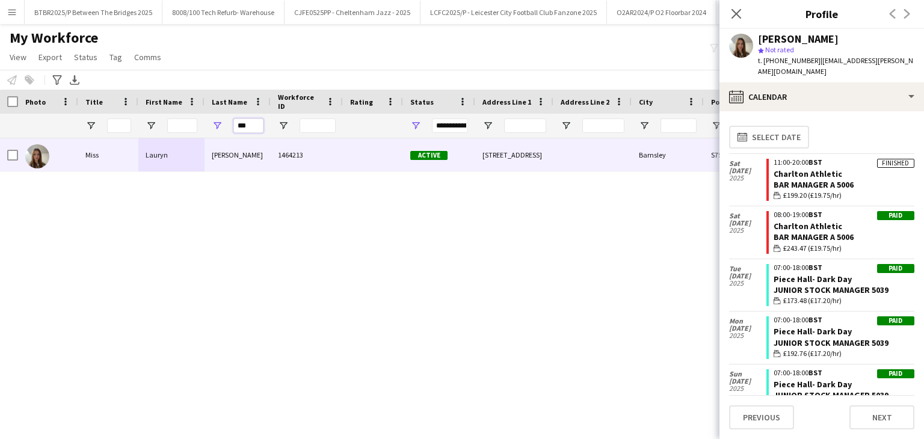
click at [248, 123] on input "***" at bounding box center [249, 126] width 30 height 14
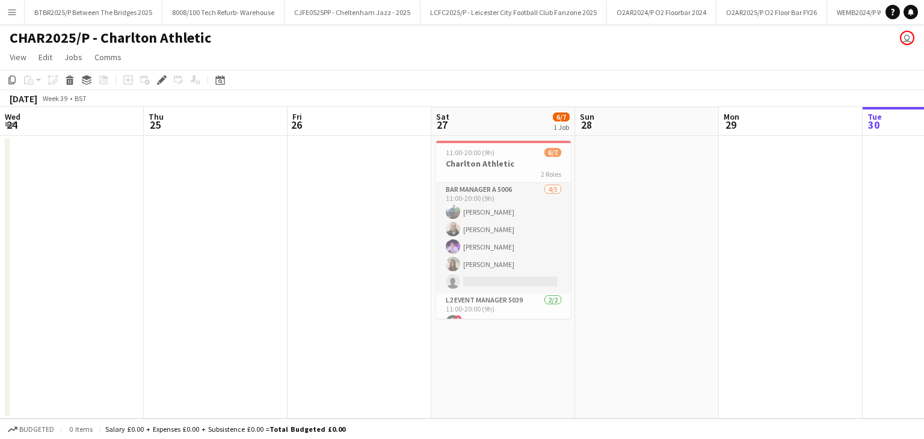
scroll to position [33, 0]
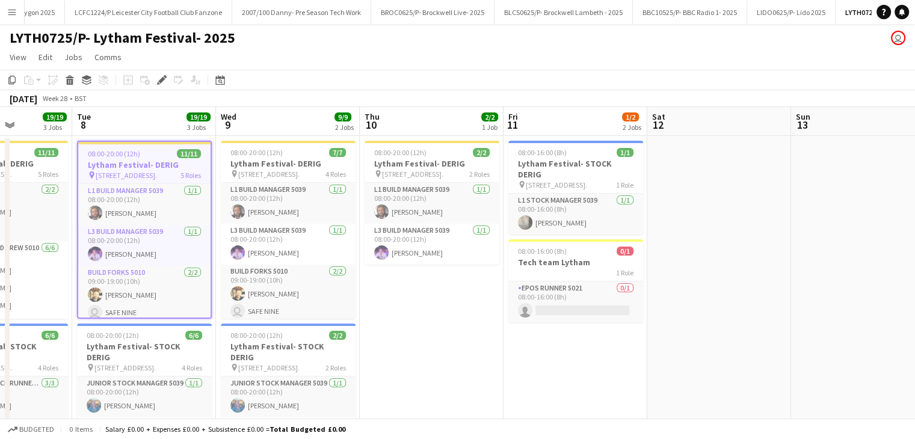
scroll to position [0, 506]
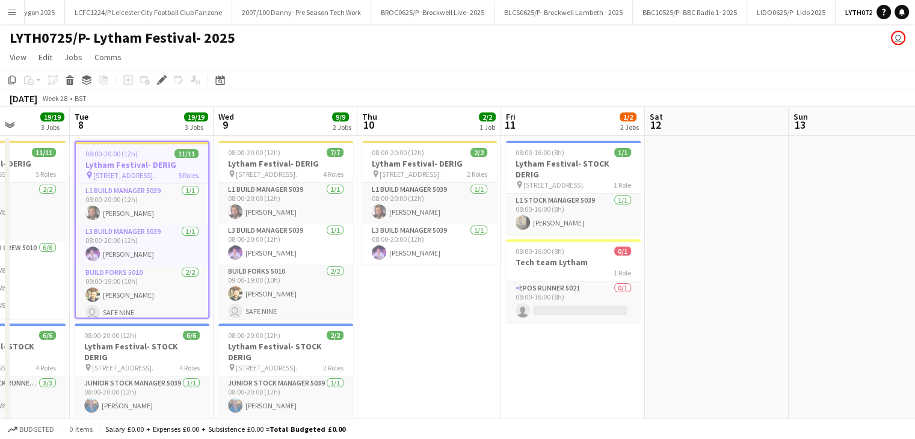
drag, startPoint x: 698, startPoint y: 120, endPoint x: 463, endPoint y: 131, distance: 235.6
click at [561, 124] on app-board-header-date "Fri 11 1/2 2 Jobs" at bounding box center [573, 121] width 144 height 29
